Goal: Check status: Check status

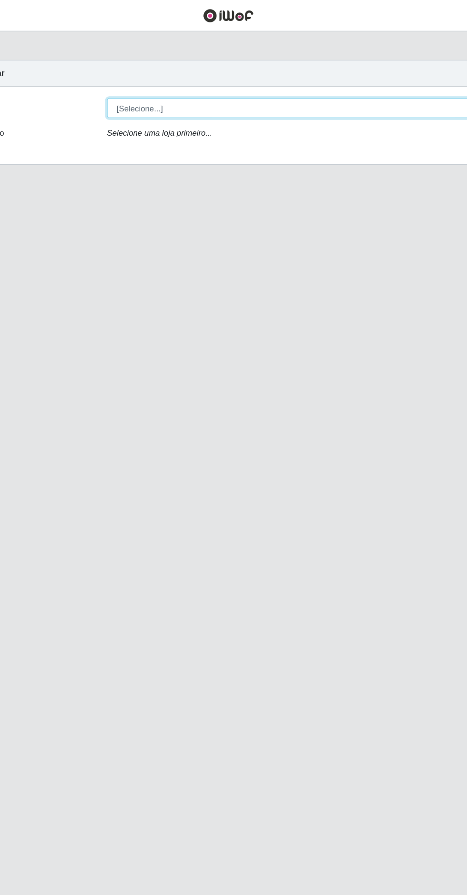
click at [288, 88] on select "[Selecione...] Extrabom - Loja 05 [GEOGRAPHIC_DATA]" at bounding box center [287, 90] width 310 height 17
select select "494"
click at [132, 82] on select "[Selecione...] Extrabom - Loja 05 [GEOGRAPHIC_DATA]" at bounding box center [287, 90] width 310 height 17
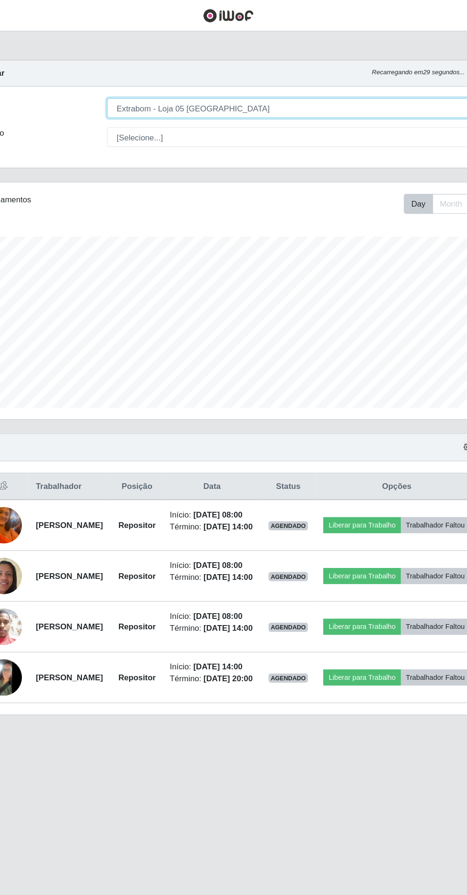
scroll to position [197, 437]
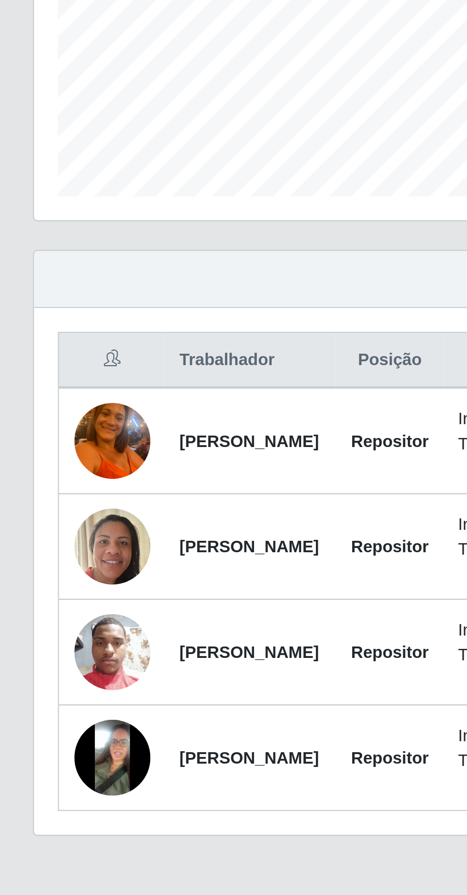
click at [47, 434] on img at bounding box center [46, 438] width 30 height 40
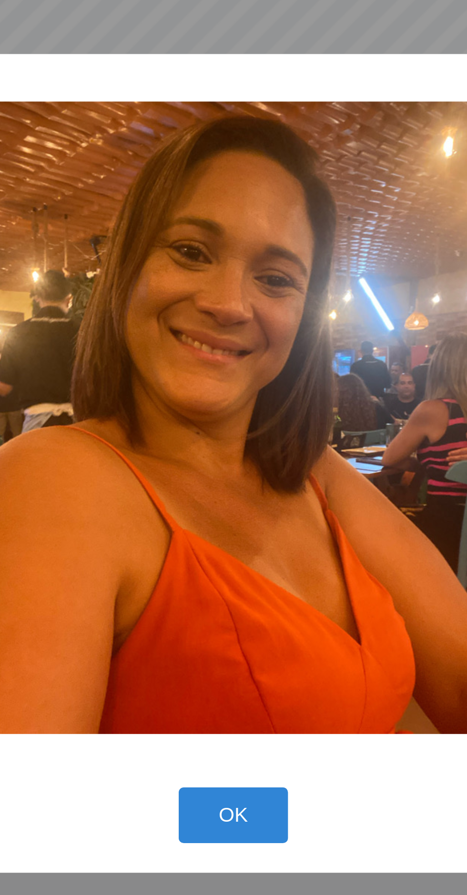
click at [241, 584] on button "OK" at bounding box center [233, 589] width 44 height 22
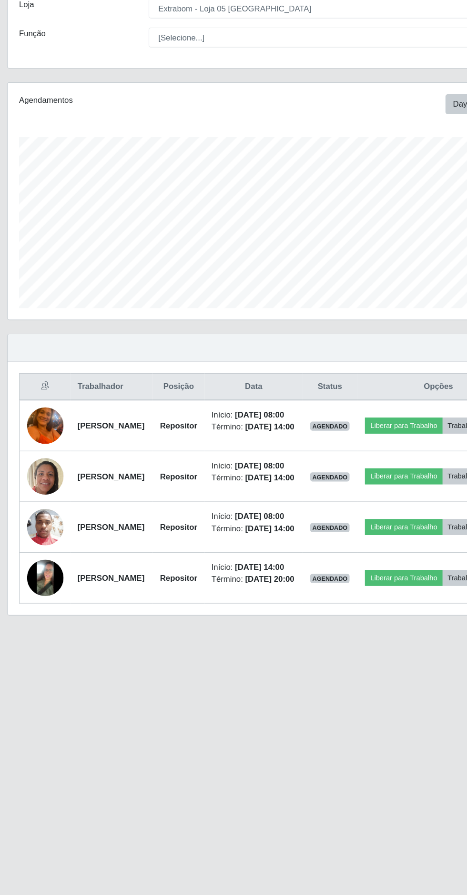
click at [48, 501] on img at bounding box center [46, 481] width 30 height 40
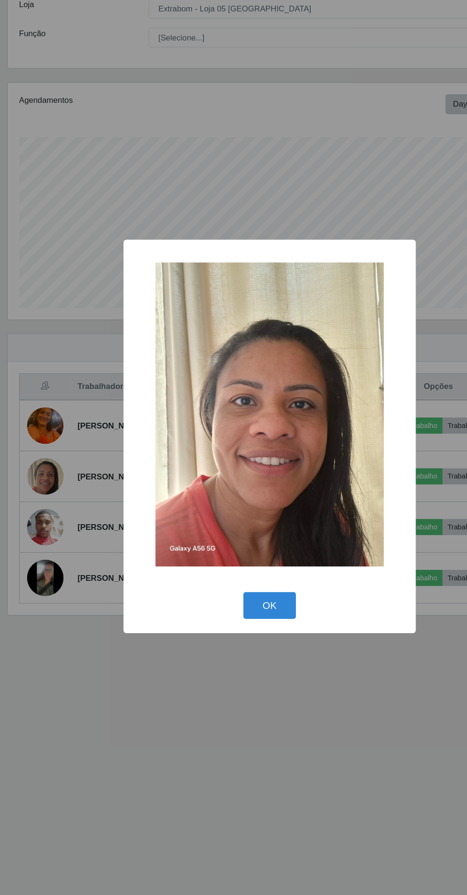
click at [243, 600] on button "OK" at bounding box center [233, 589] width 44 height 22
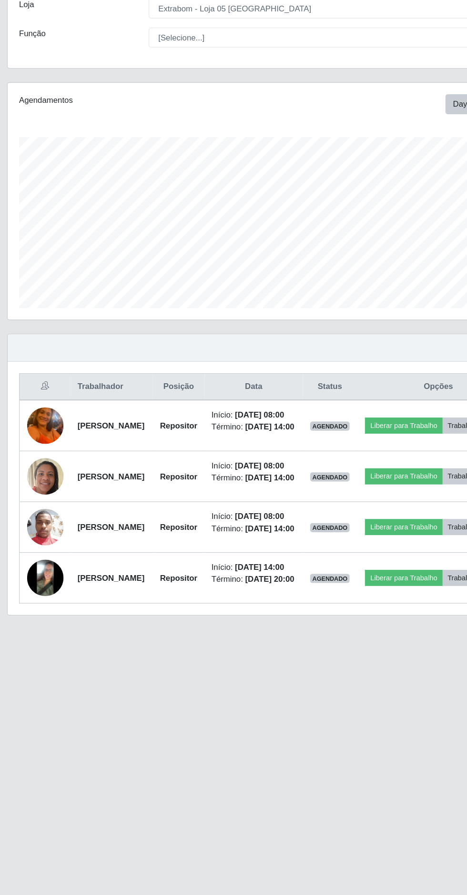
click at [51, 544] on img at bounding box center [46, 523] width 30 height 41
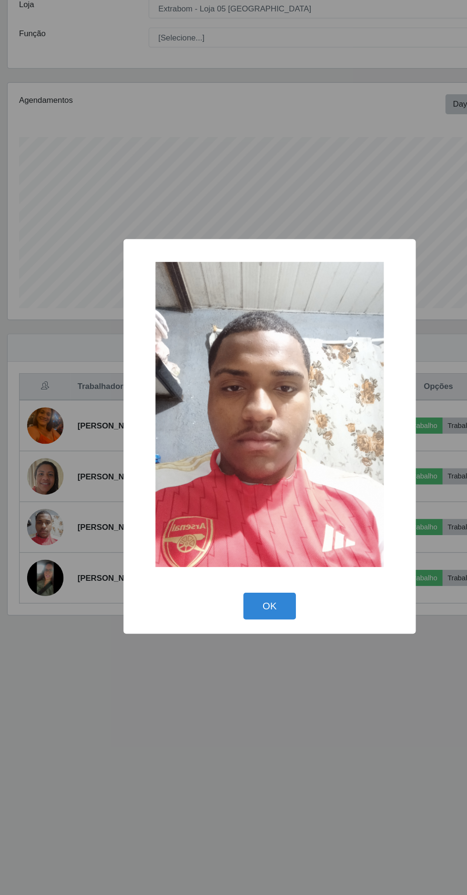
click at [248, 601] on button "OK" at bounding box center [233, 589] width 44 height 22
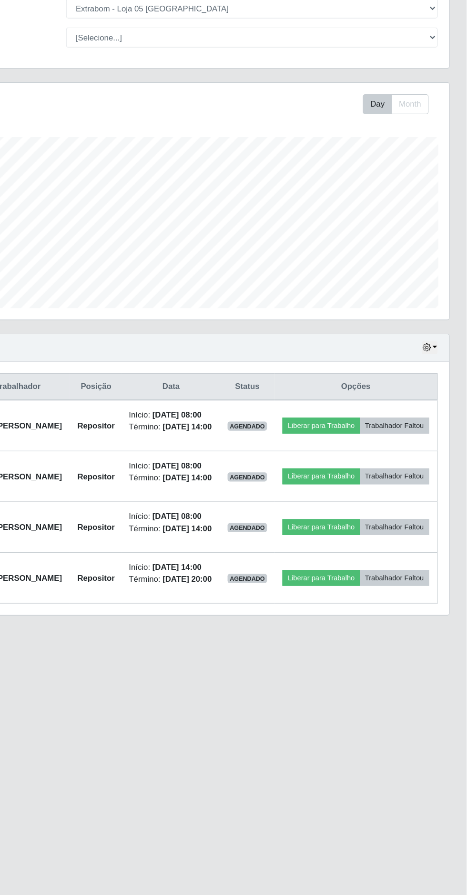
scroll to position [0, 0]
